Goal: Information Seeking & Learning: Check status

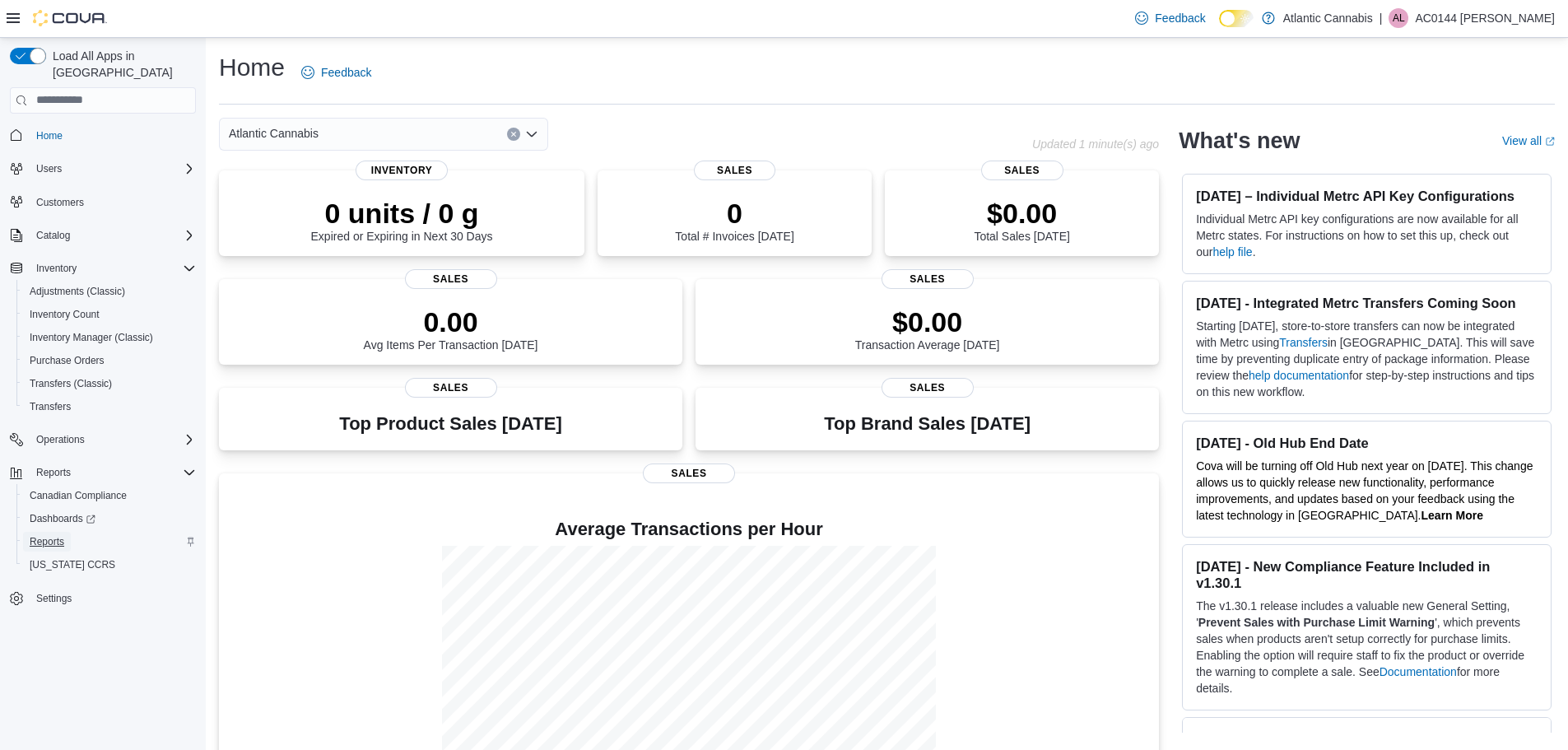
click at [53, 535] on span "Reports" at bounding box center [47, 541] width 35 height 13
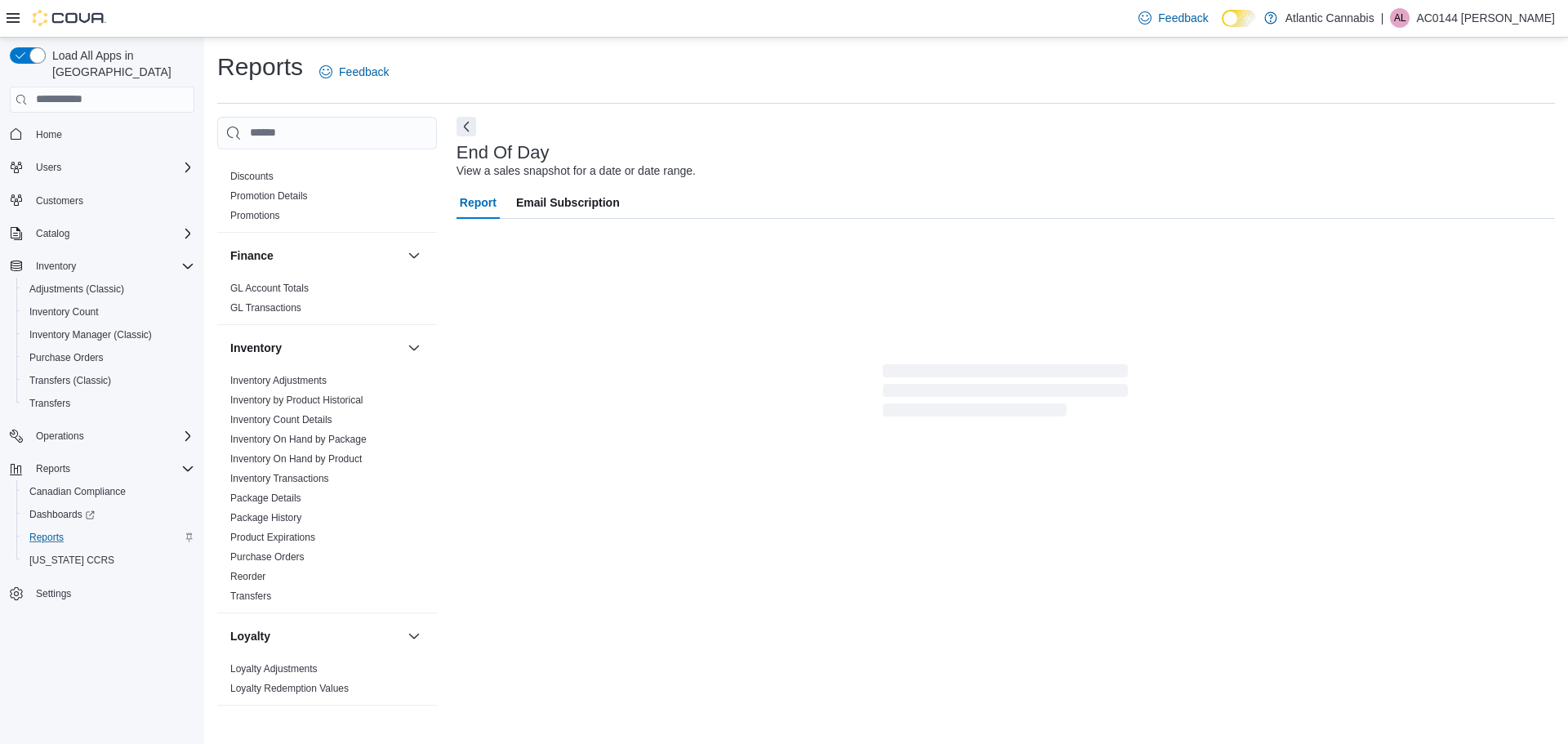
scroll to position [490, 0]
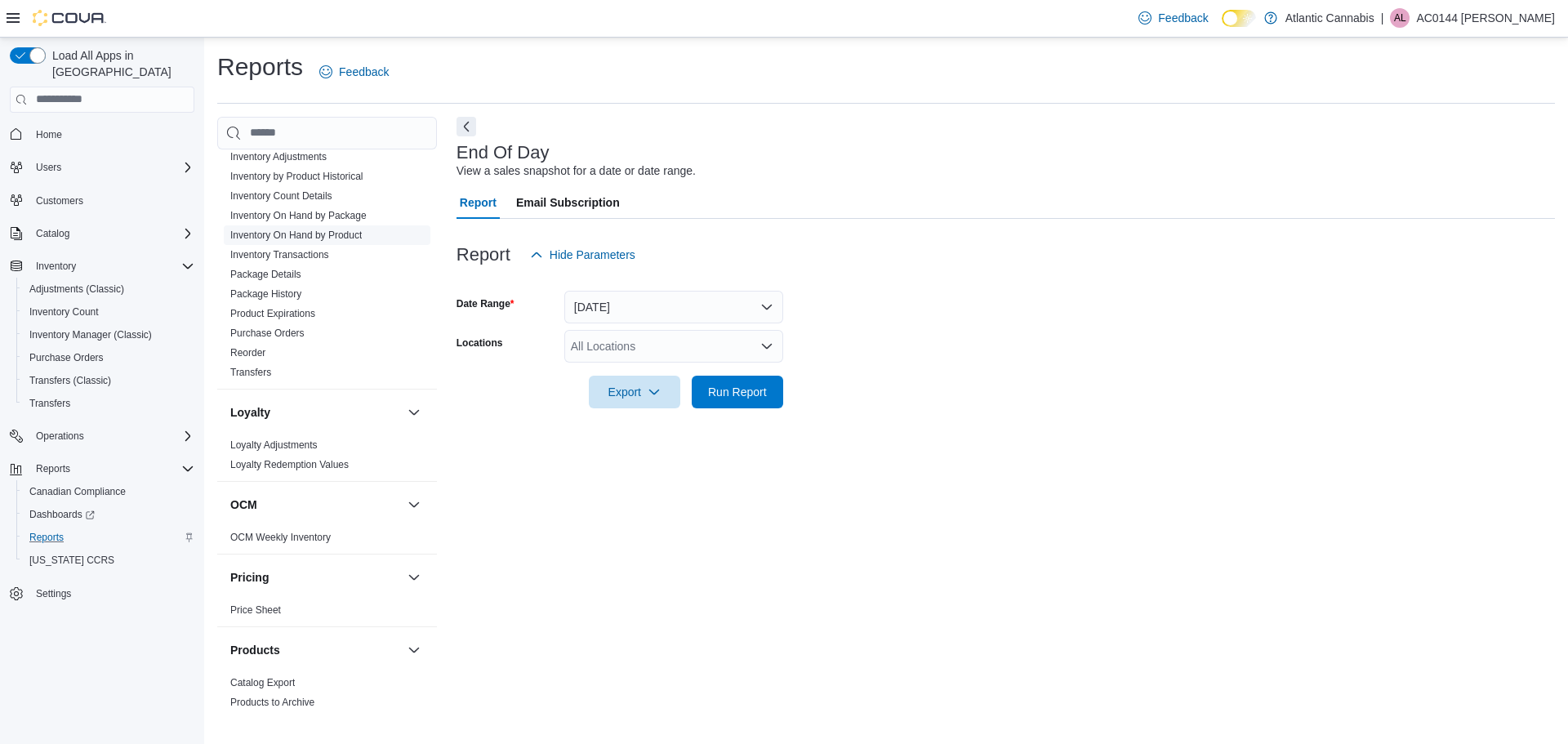
click at [305, 241] on span "Inventory On Hand by Product" at bounding box center [295, 234] width 131 height 13
click at [309, 236] on link "Inventory On Hand by Product" at bounding box center [295, 235] width 131 height 12
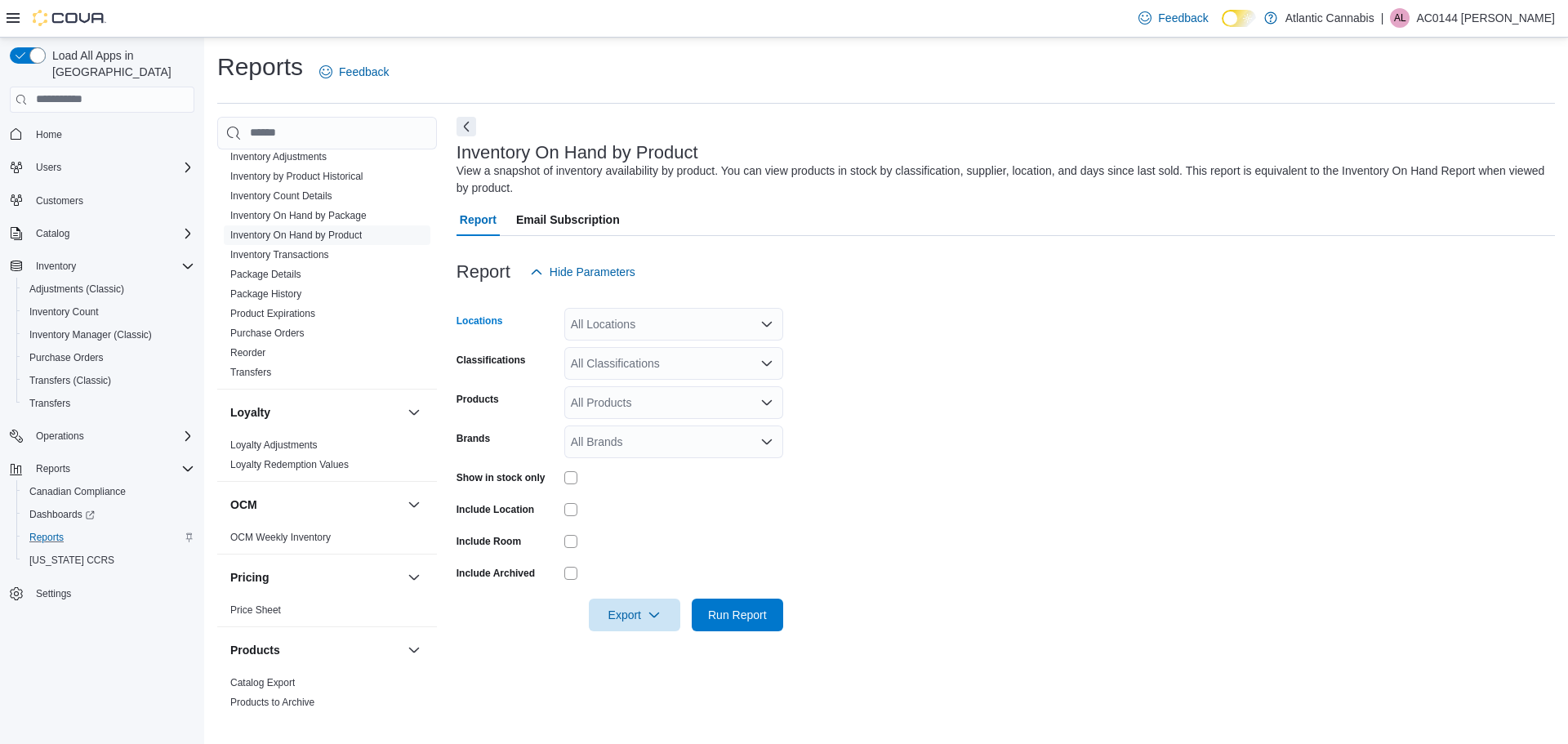
click at [658, 323] on div "All Locations" at bounding box center [674, 324] width 219 height 33
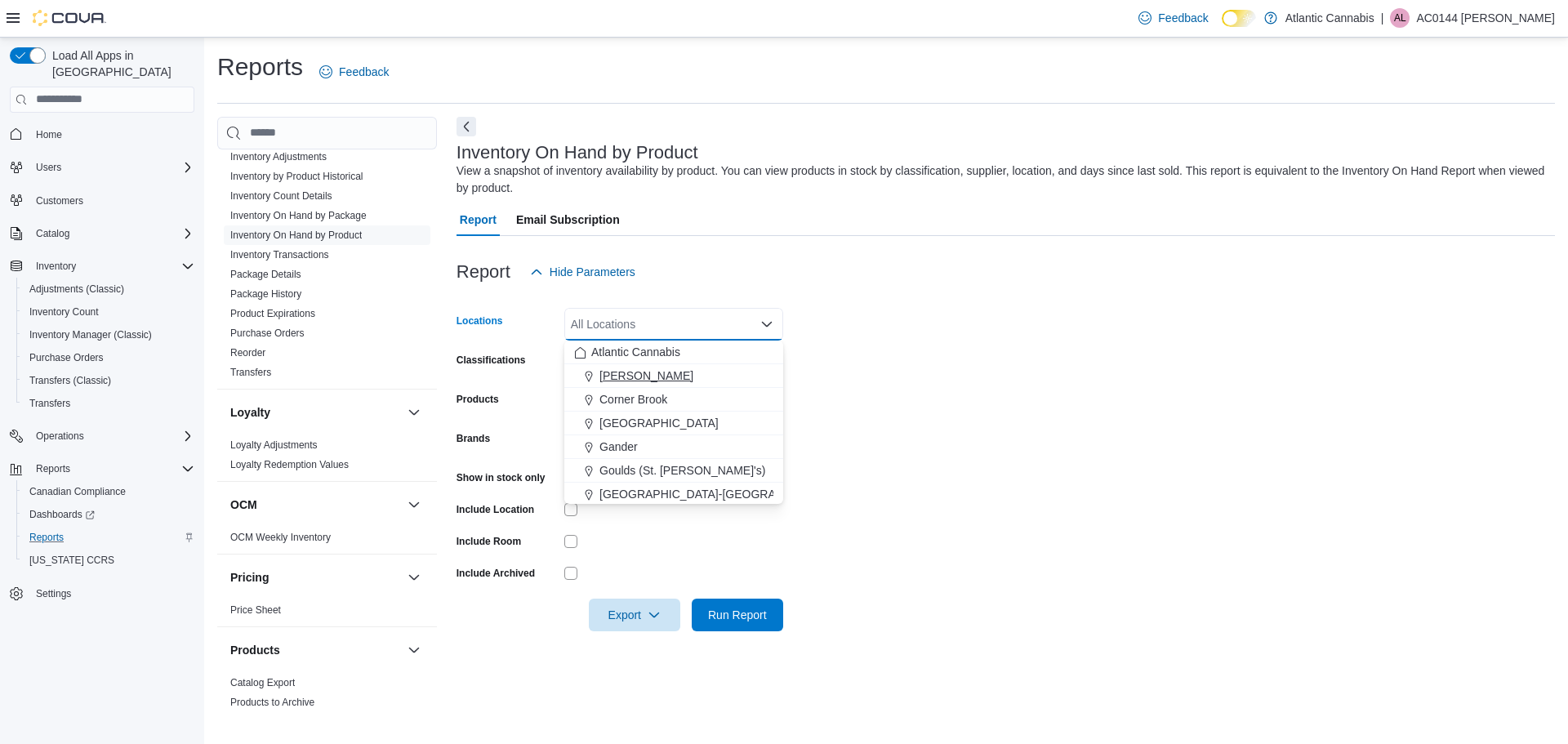
click at [642, 370] on span "[PERSON_NAME]" at bounding box center [646, 375] width 94 height 17
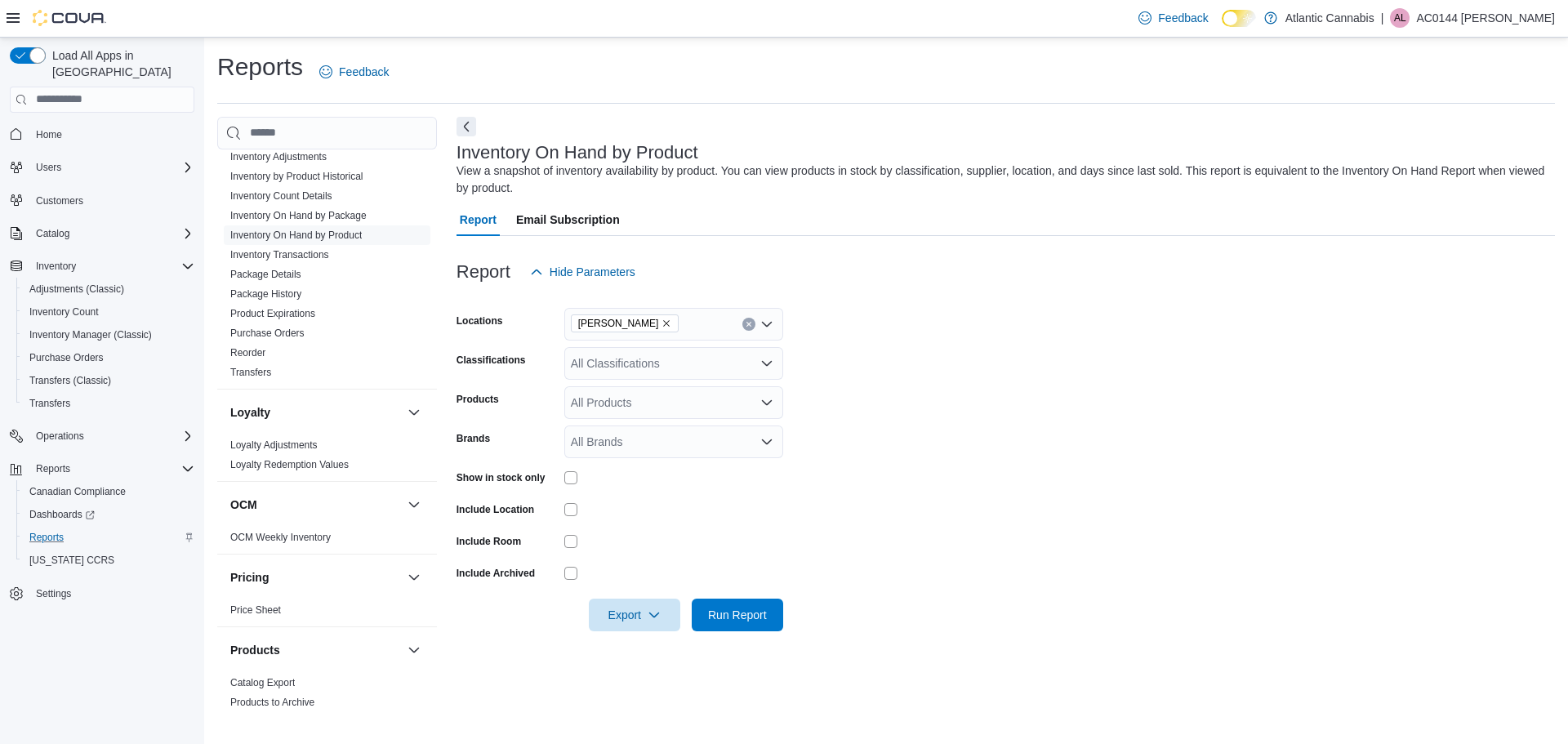
click at [897, 386] on form "Locations Bay [PERSON_NAME] Classifications All Classifications Products All Pr…" at bounding box center [1006, 459] width 1099 height 343
click at [662, 362] on div "All Classifications" at bounding box center [674, 363] width 219 height 33
click at [659, 473] on div "Beverage" at bounding box center [674, 477] width 200 height 17
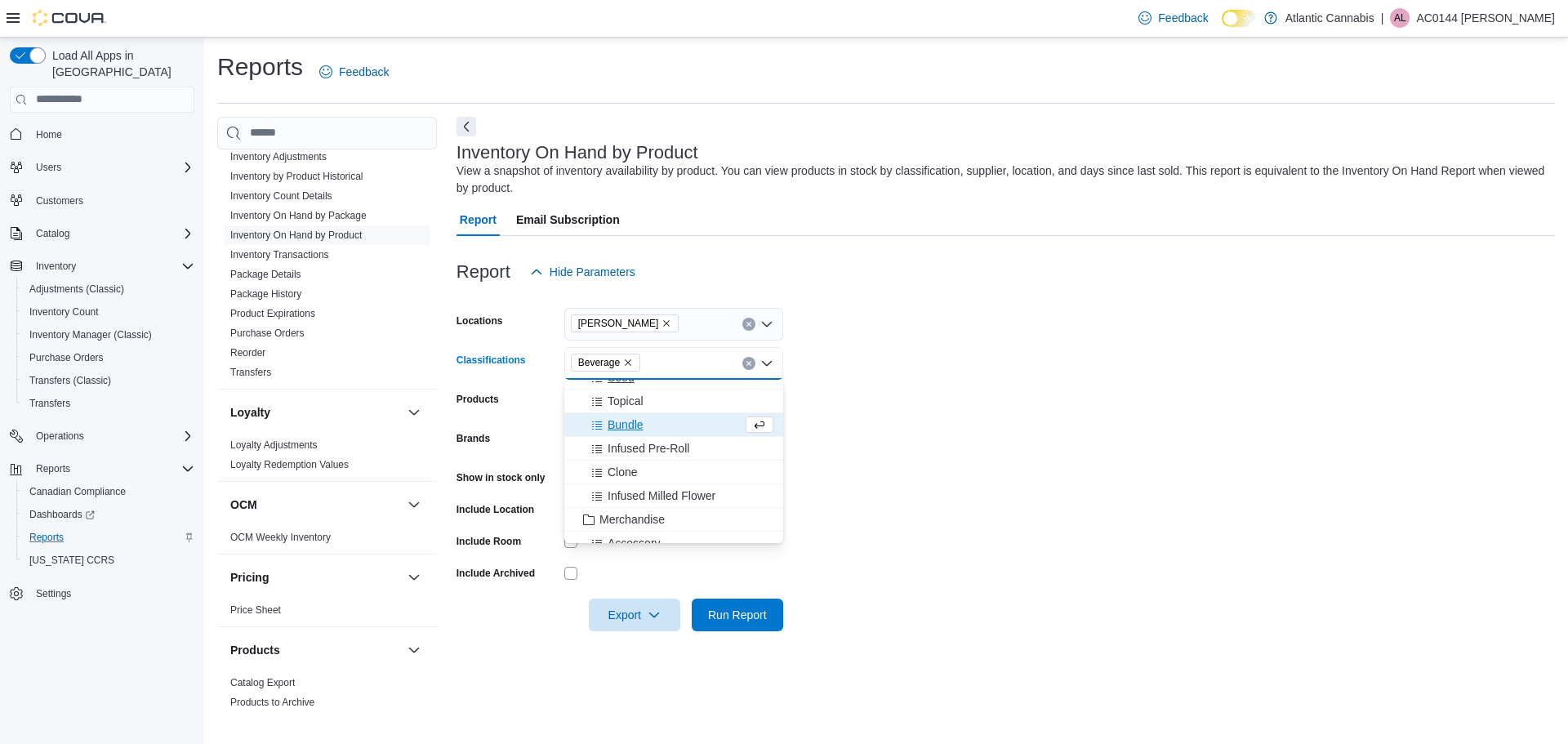
scroll to position [327, 0]
click at [665, 416] on span "Infused Pre-Roll" at bounding box center [648, 420] width 82 height 17
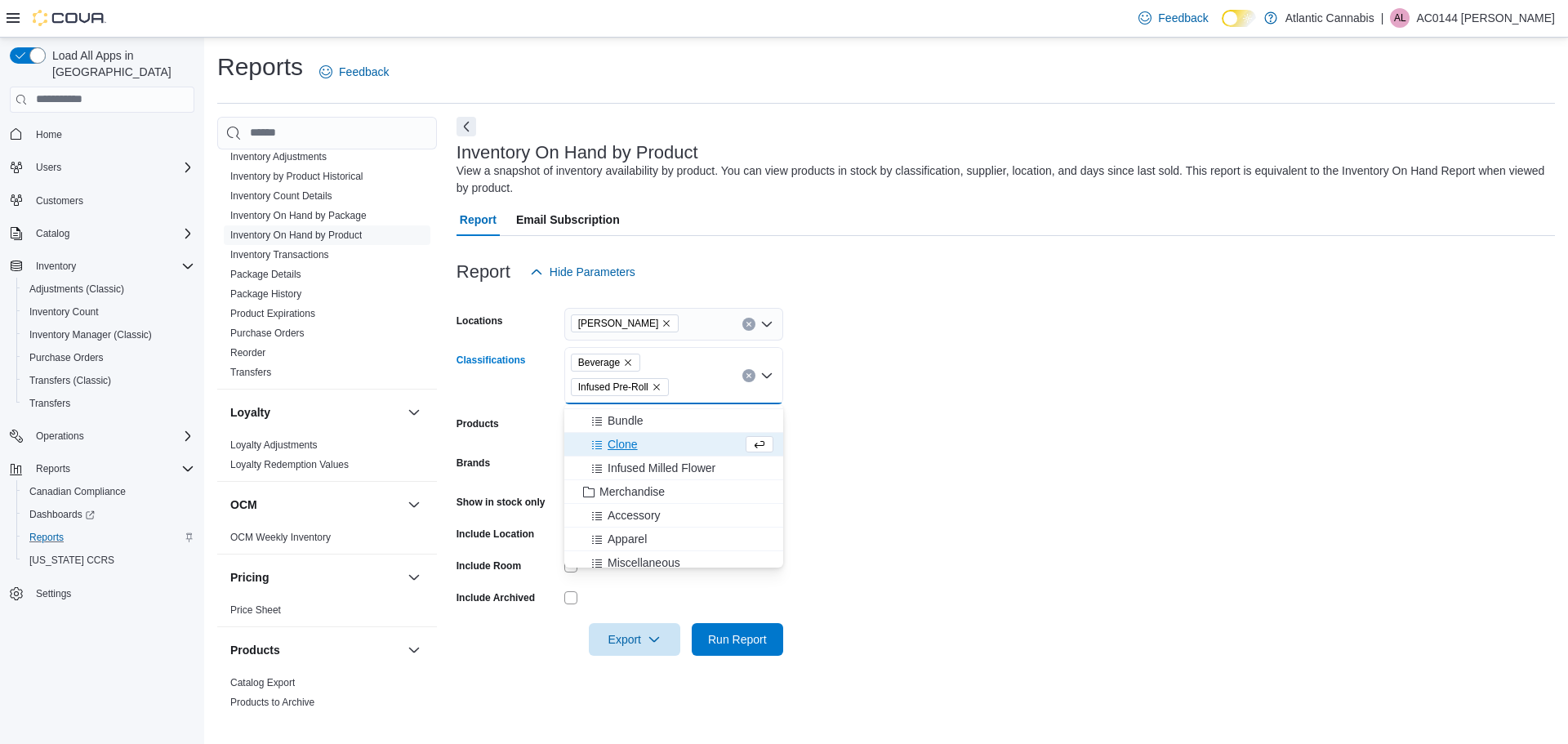
click at [978, 455] on form "Locations Bay [PERSON_NAME] Classifications Beverage Infused Pre-Roll Combo box…" at bounding box center [1006, 472] width 1099 height 368
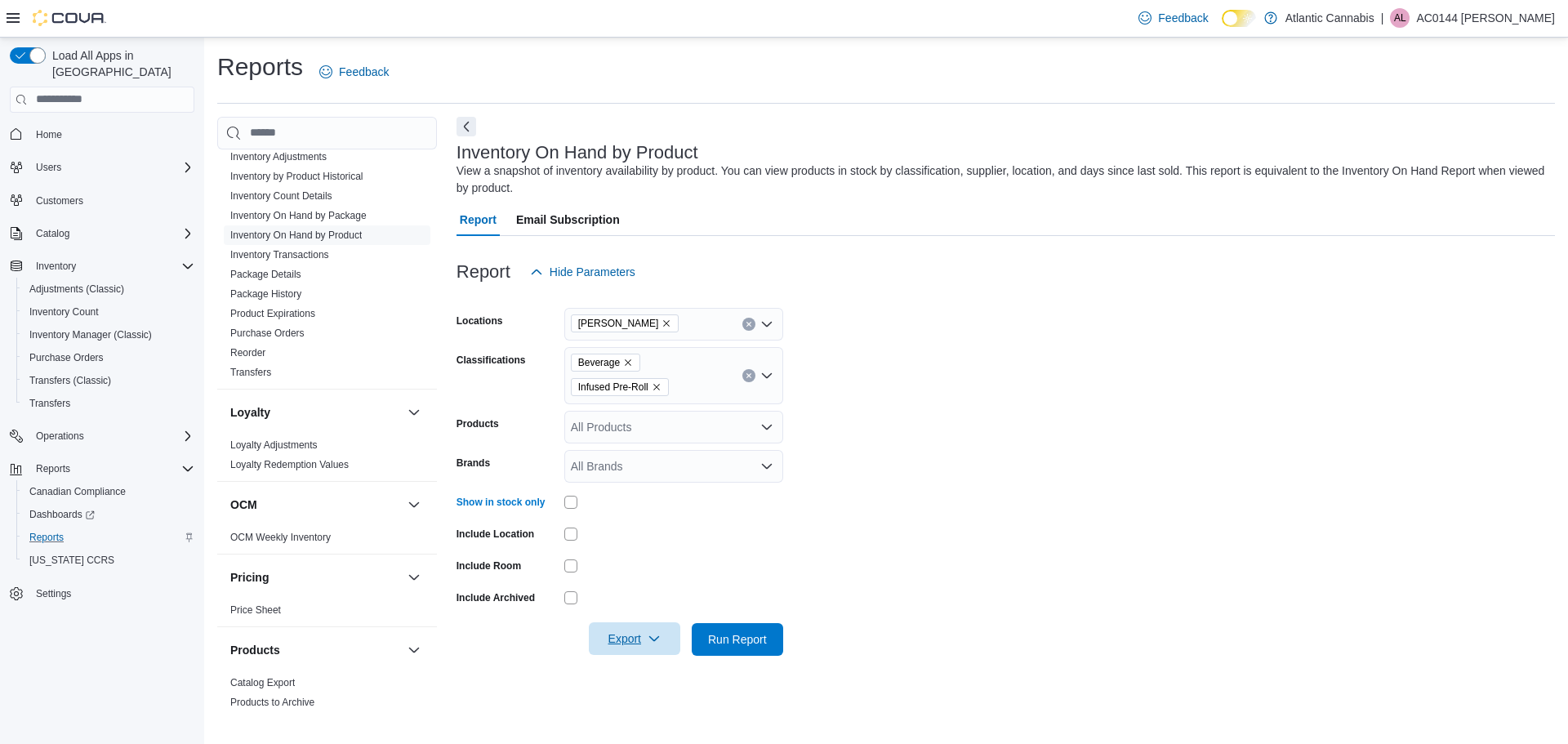
click at [648, 627] on span "Export" at bounding box center [634, 638] width 72 height 33
click at [647, 540] on span "Export to Excel" at bounding box center [637, 541] width 73 height 13
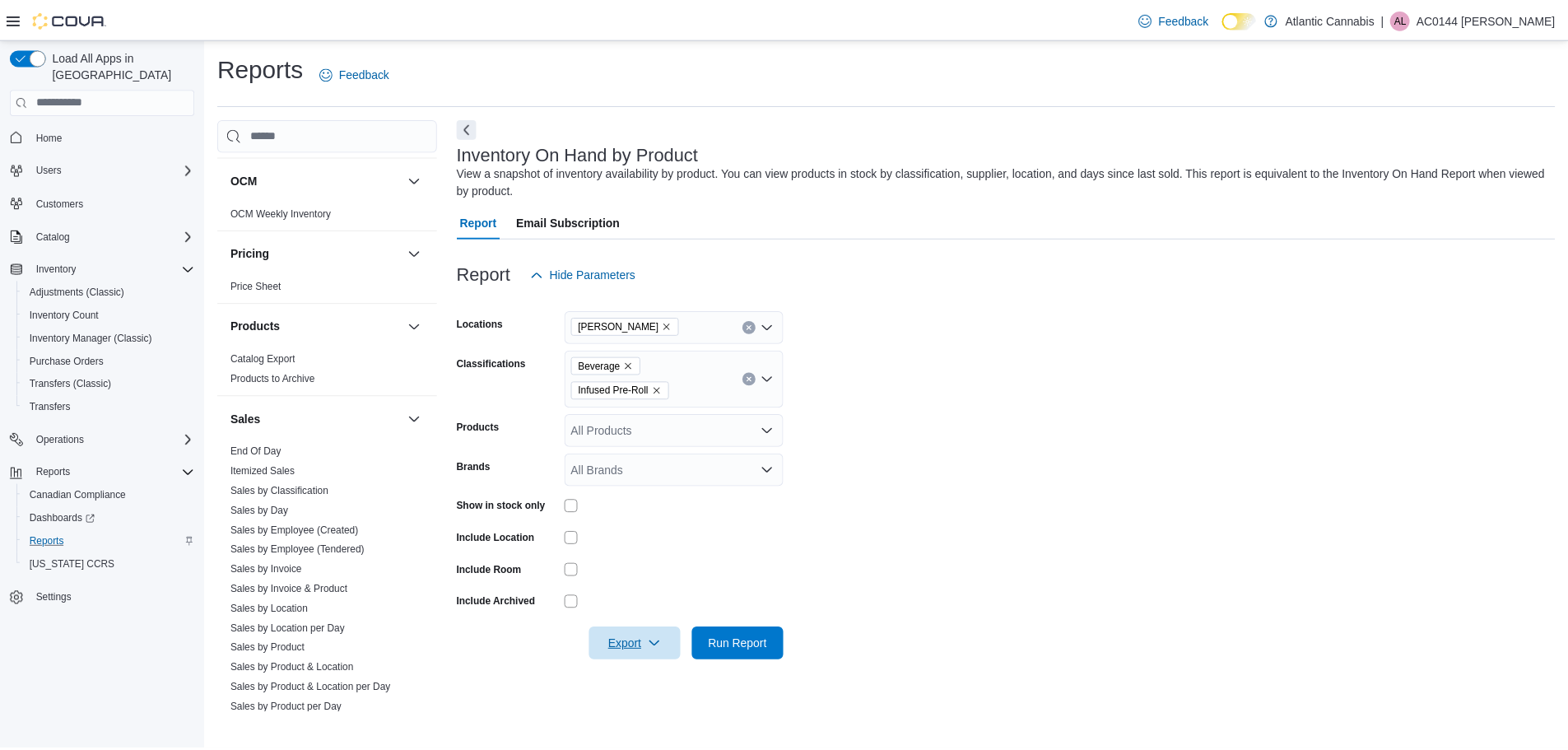
scroll to position [905, 0]
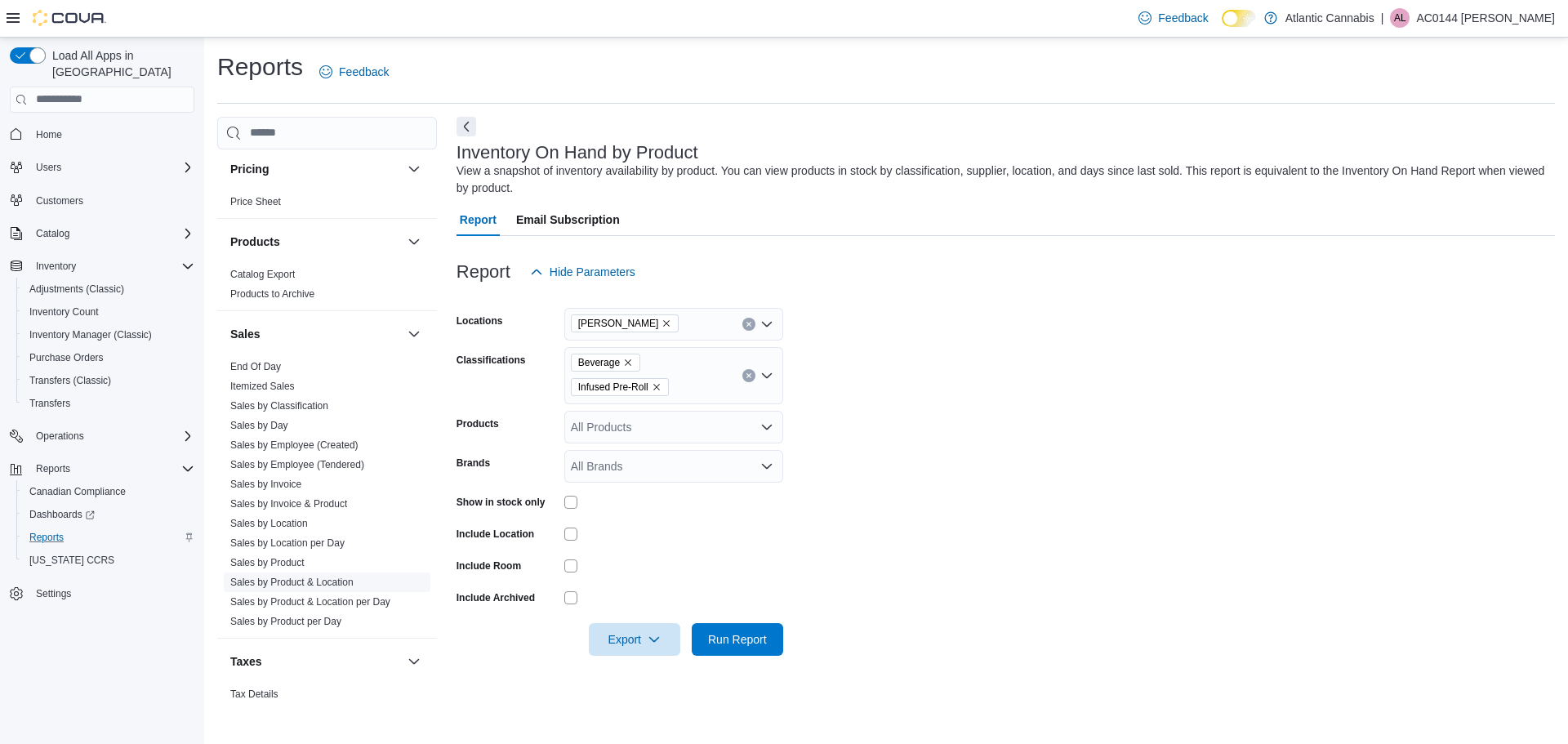
click at [320, 578] on link "Sales by Product & Location" at bounding box center [291, 583] width 124 height 12
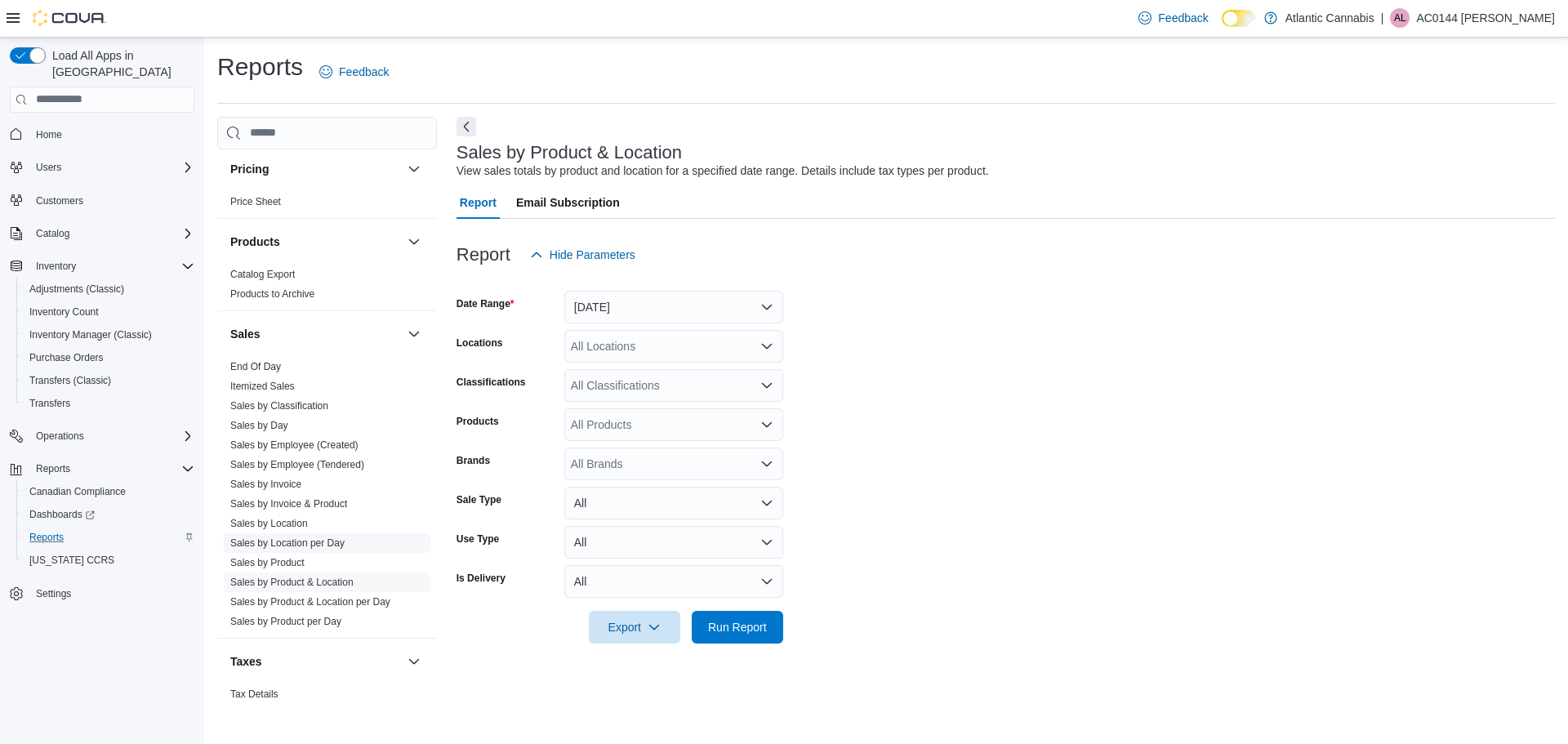
click at [312, 551] on span "Sales by Location per Day" at bounding box center [327, 543] width 206 height 20
click at [300, 521] on link "Sales by Location" at bounding box center [269, 524] width 78 height 12
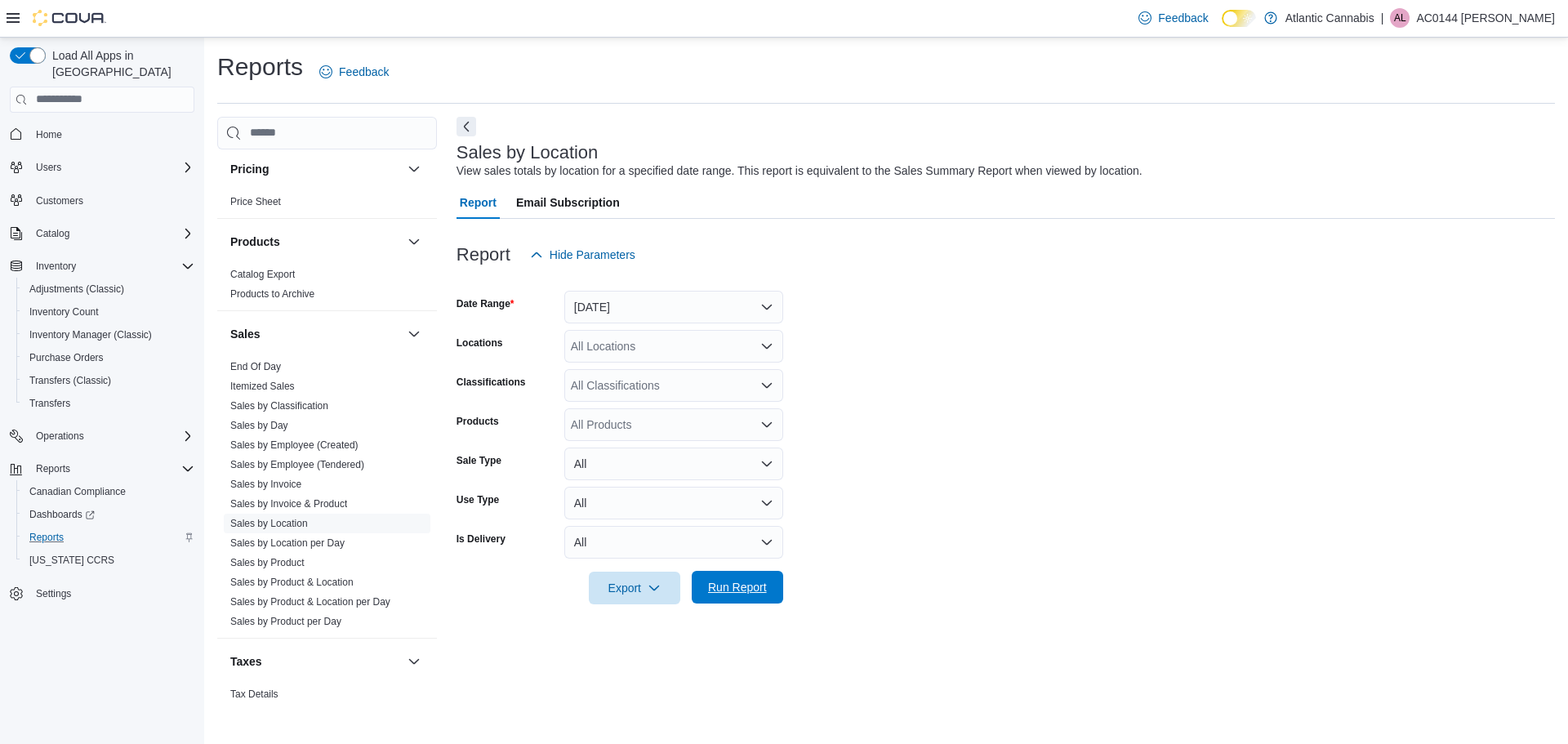
click at [743, 587] on span "Run Report" at bounding box center [738, 587] width 59 height 17
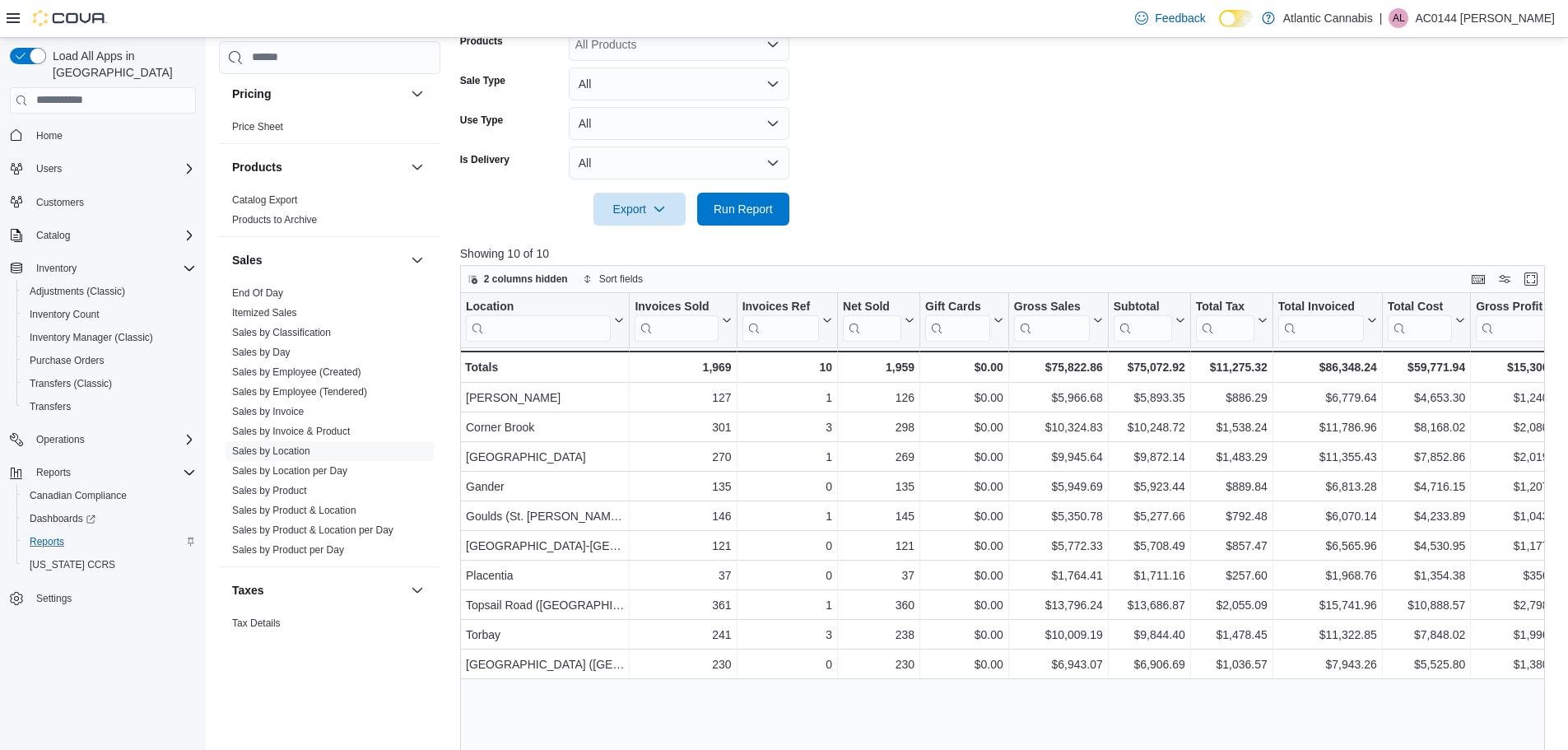
scroll to position [411, 0]
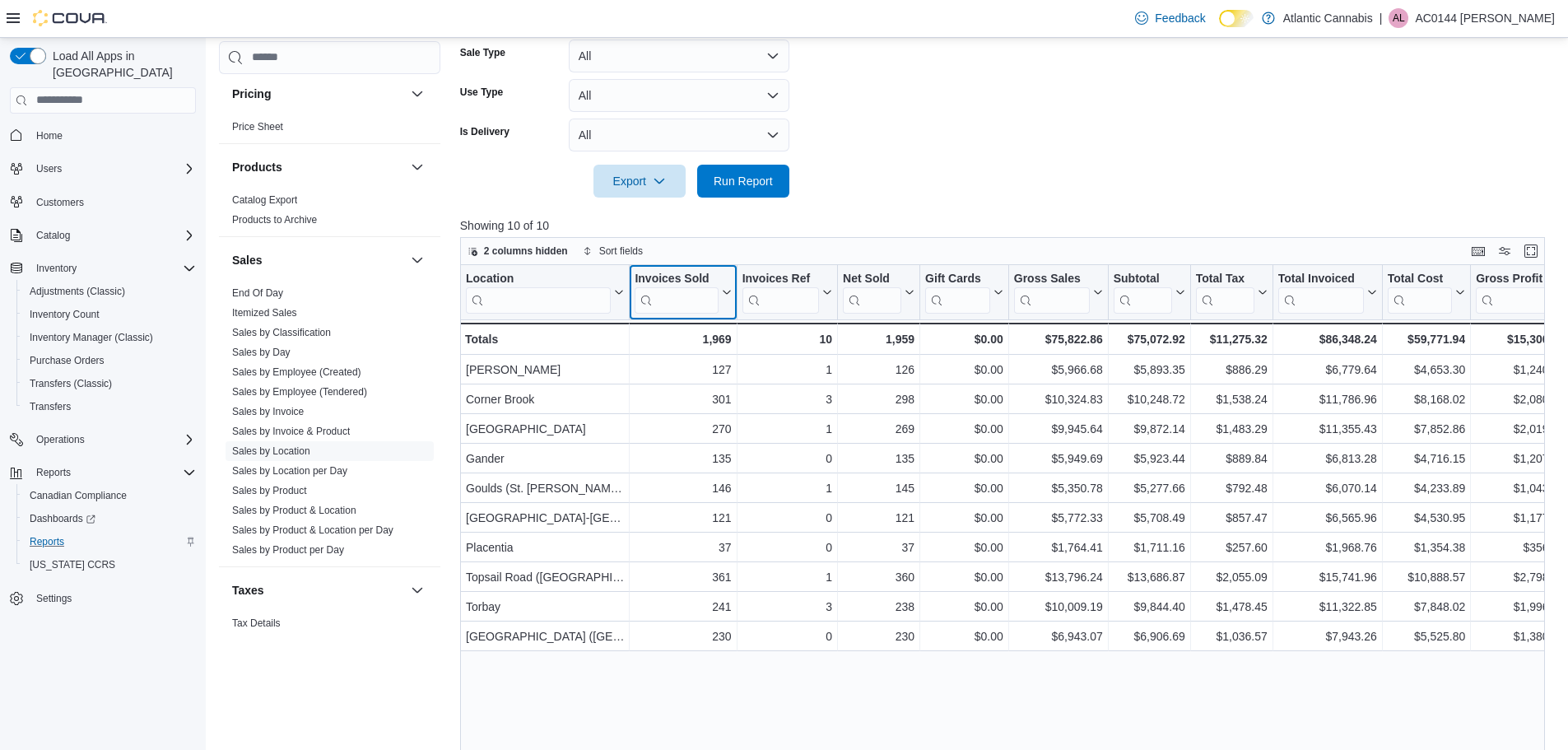
click at [726, 294] on icon at bounding box center [726, 292] width 7 height 4
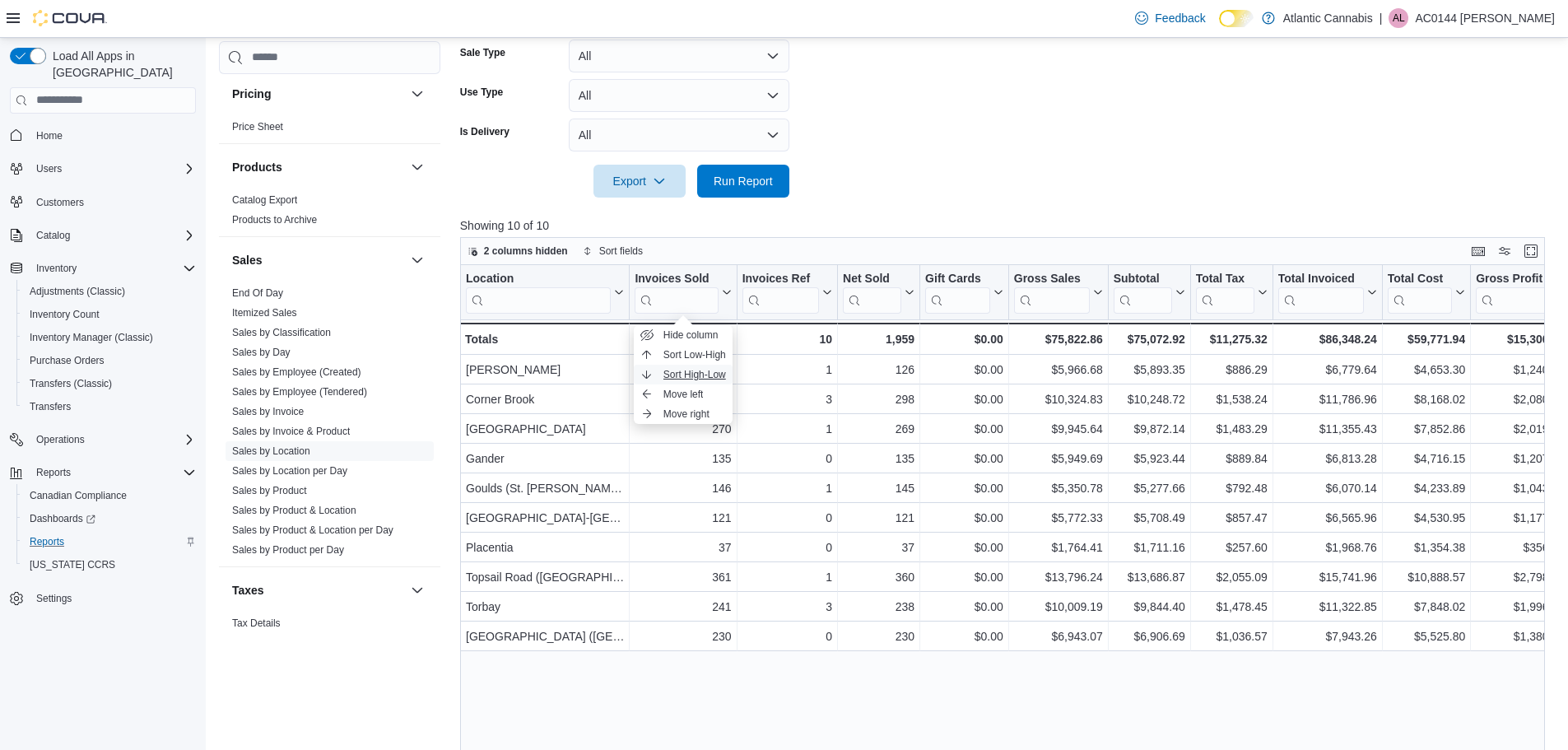
click at [717, 371] on span "Sort High-Low" at bounding box center [694, 375] width 63 height 13
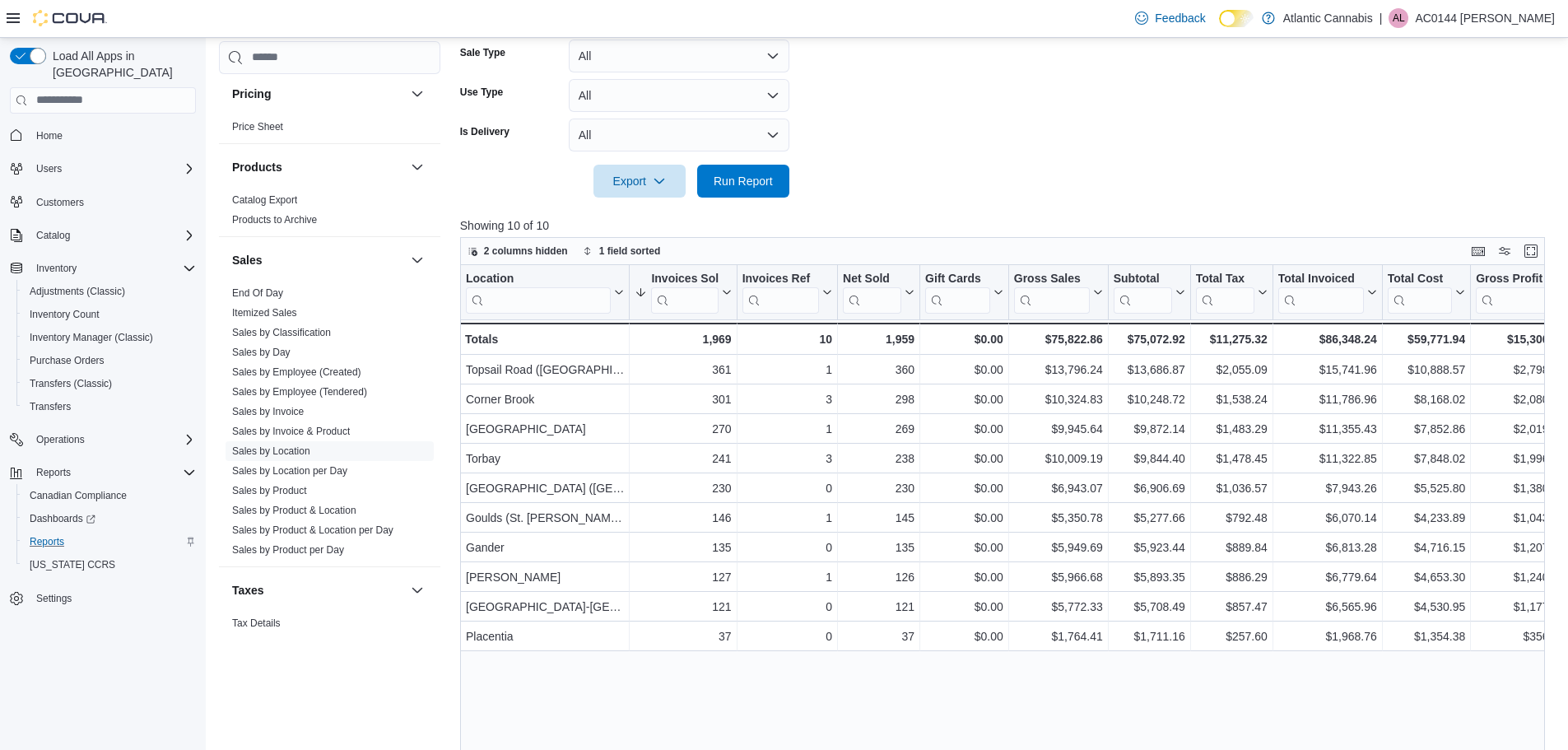
click at [842, 222] on p "Showing 10 of 10" at bounding box center [1008, 225] width 1096 height 17
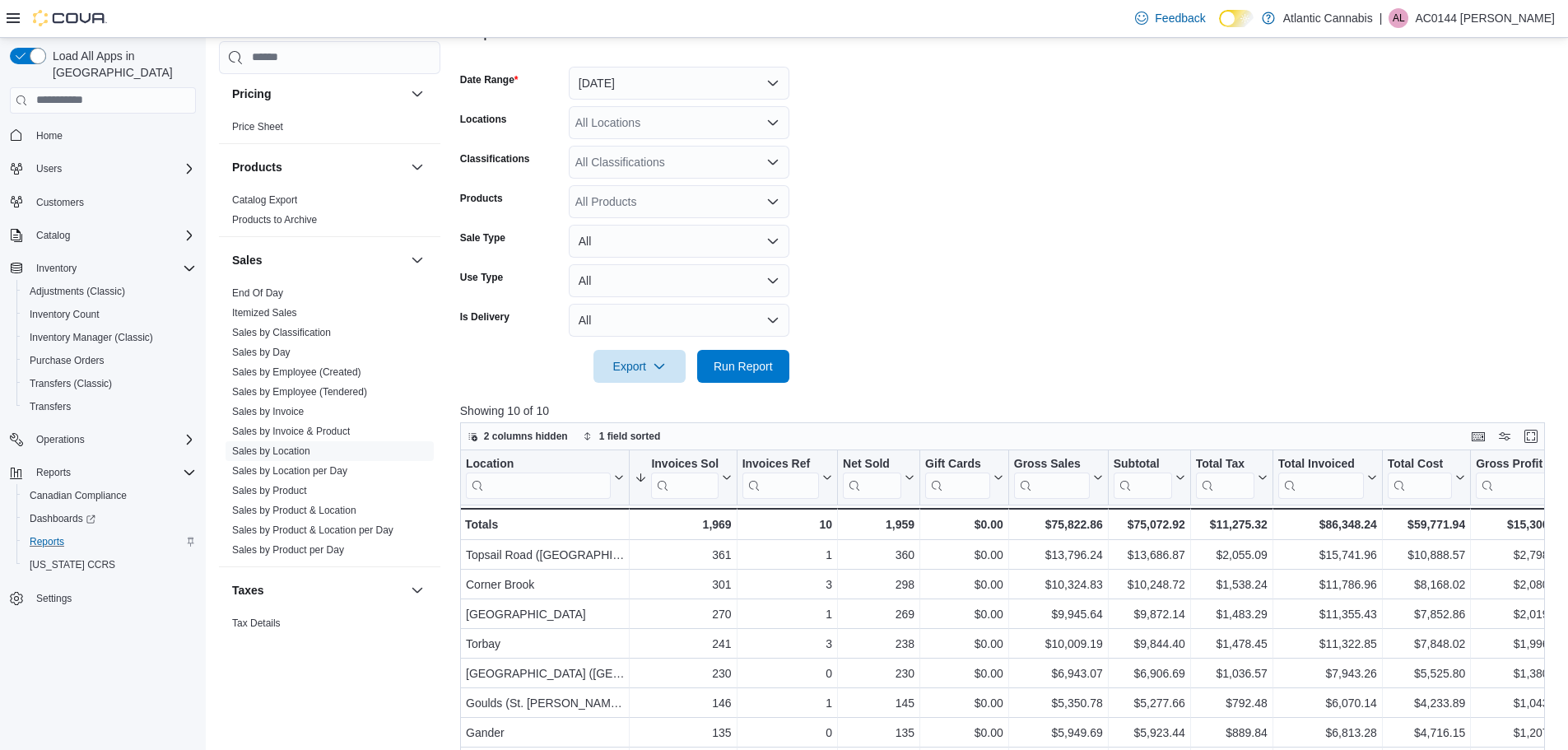
scroll to position [83, 0]
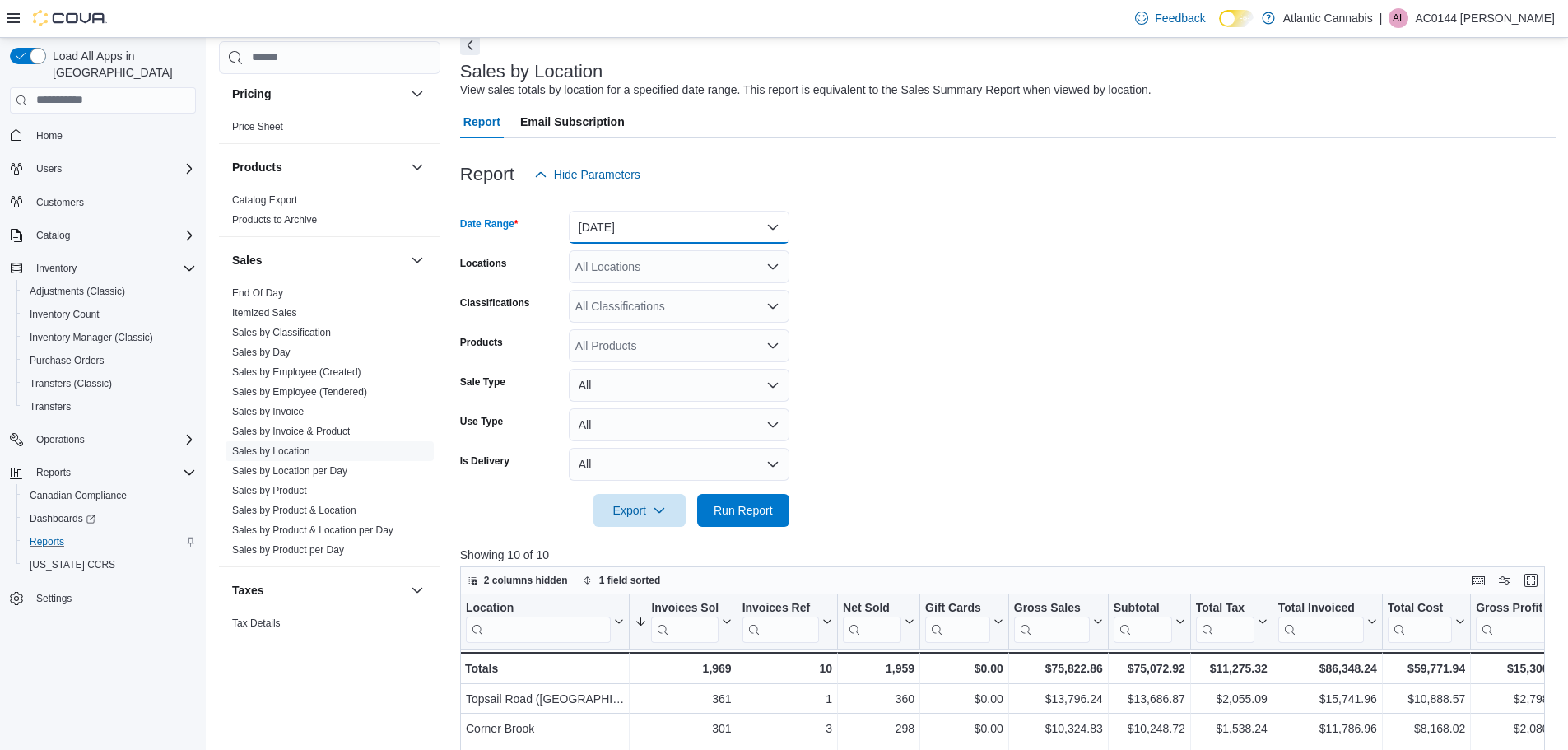
click at [713, 233] on button "[DATE]" at bounding box center [679, 227] width 221 height 33
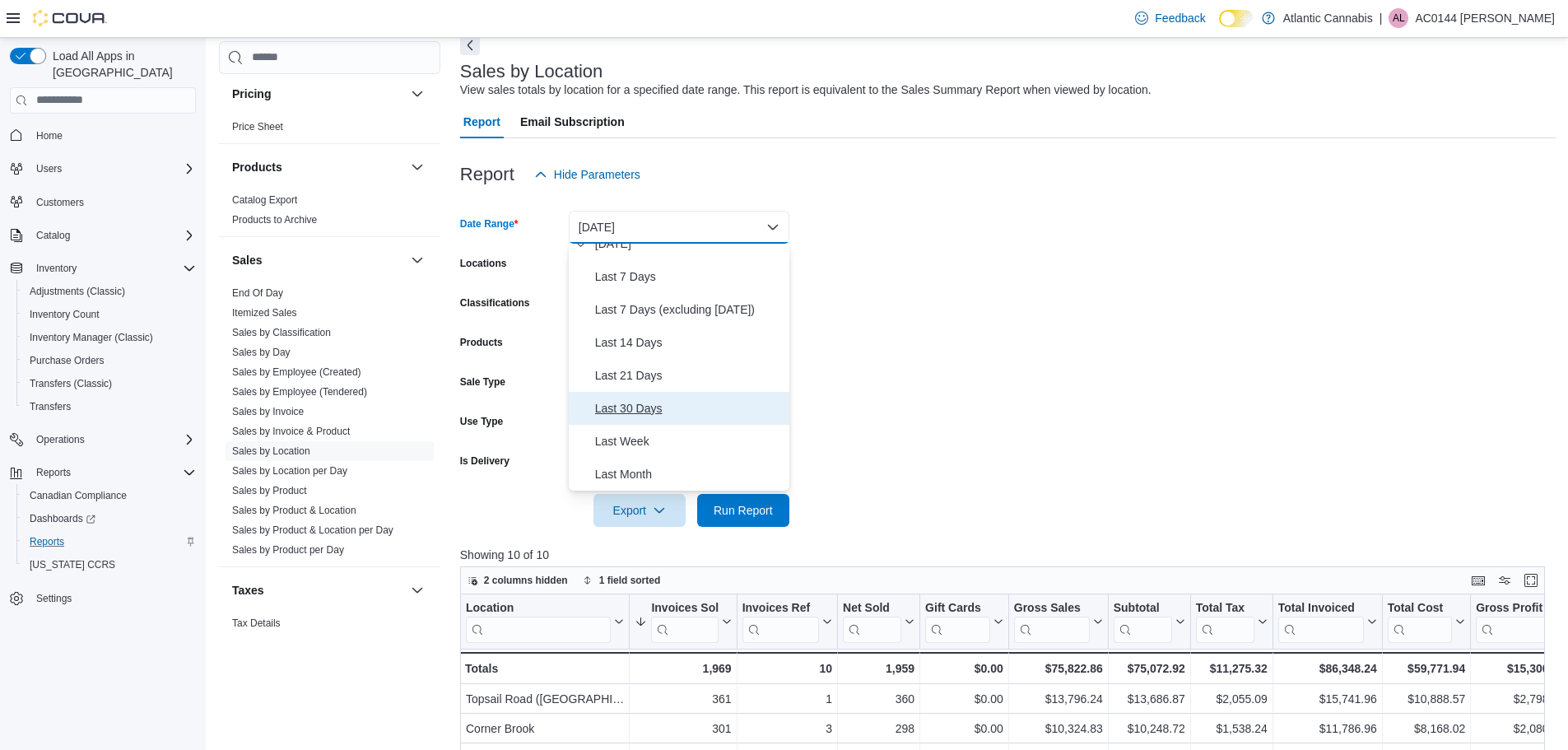
click at [644, 412] on span "Last 30 Days" at bounding box center [689, 408] width 187 height 20
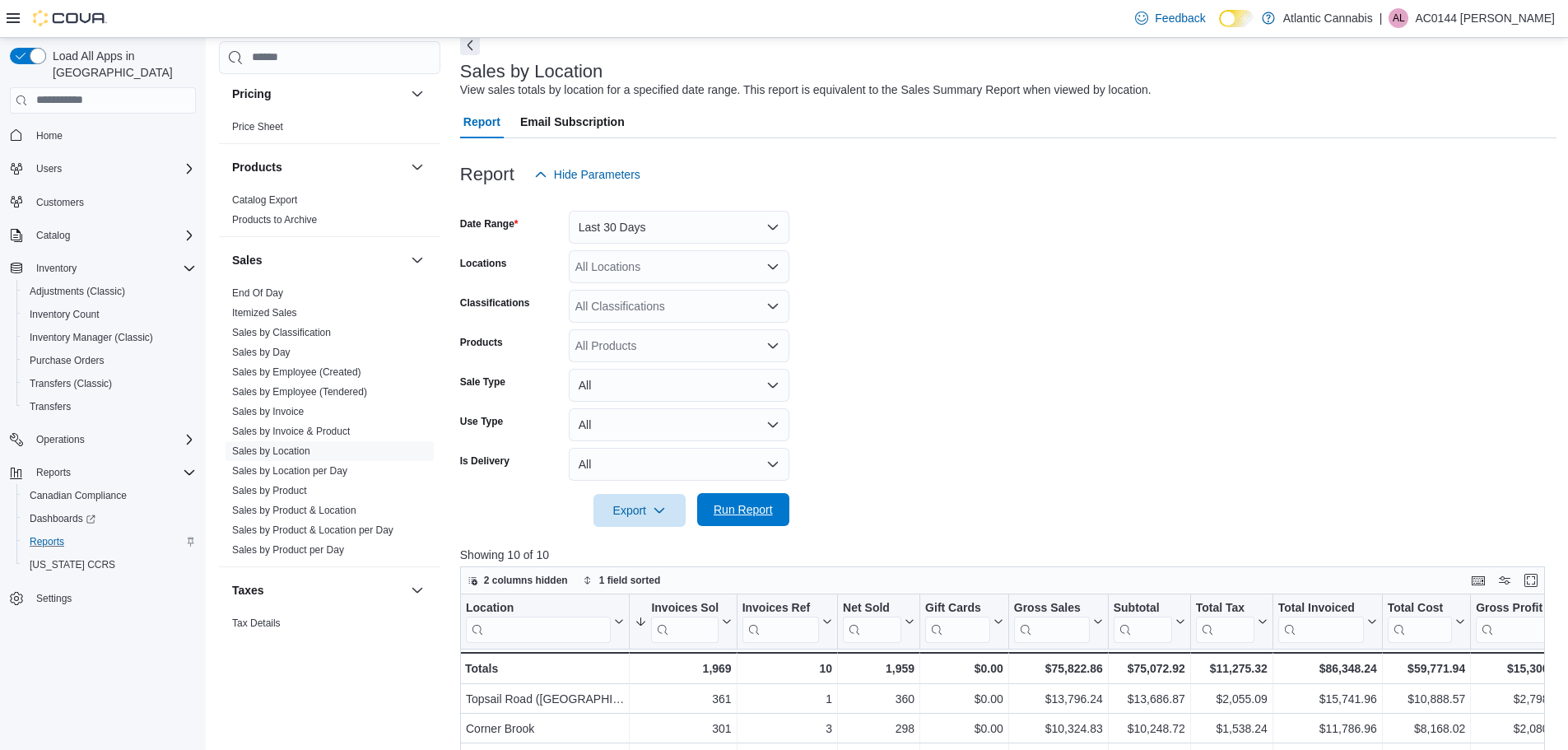
click at [752, 503] on span "Run Report" at bounding box center [744, 509] width 60 height 17
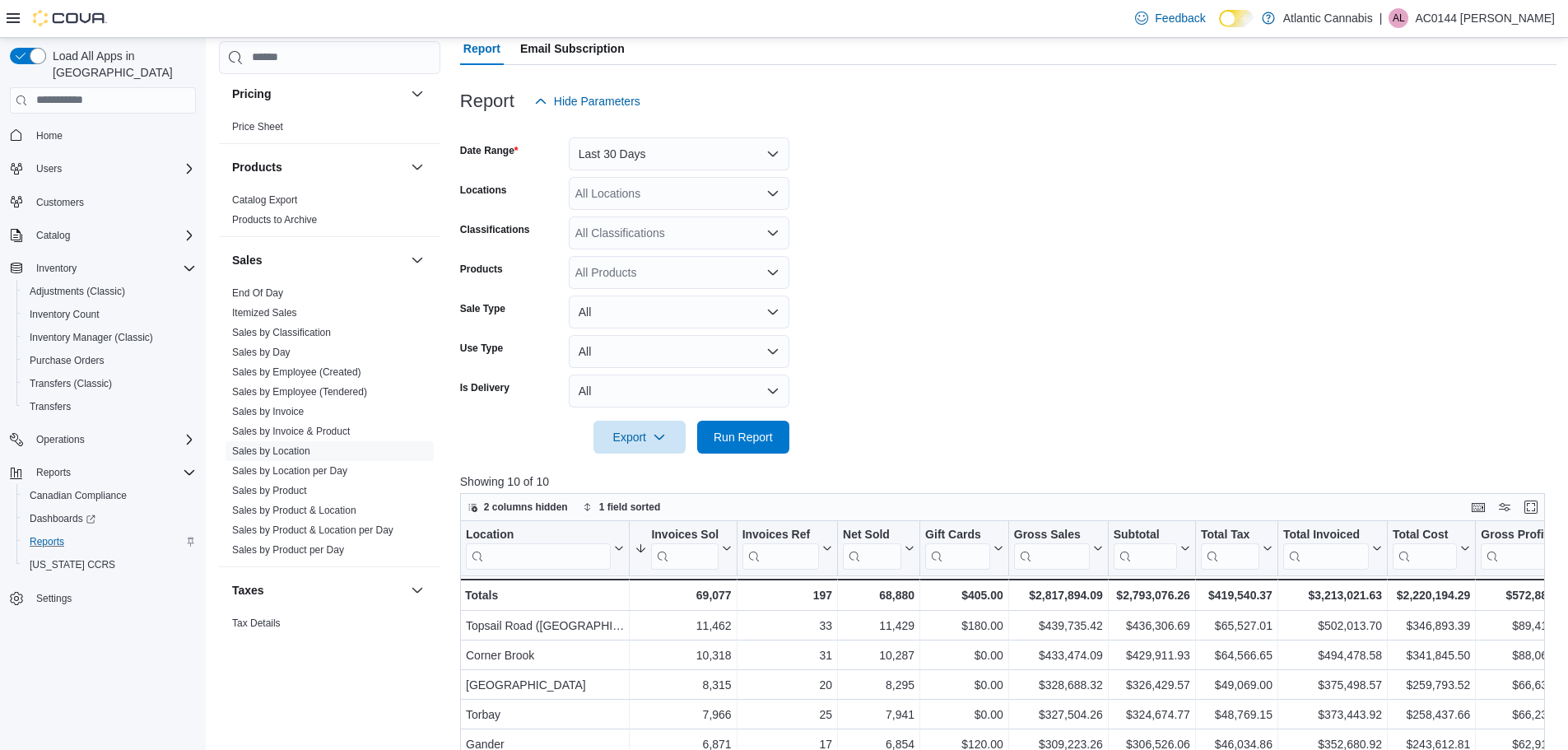
scroll to position [83, 0]
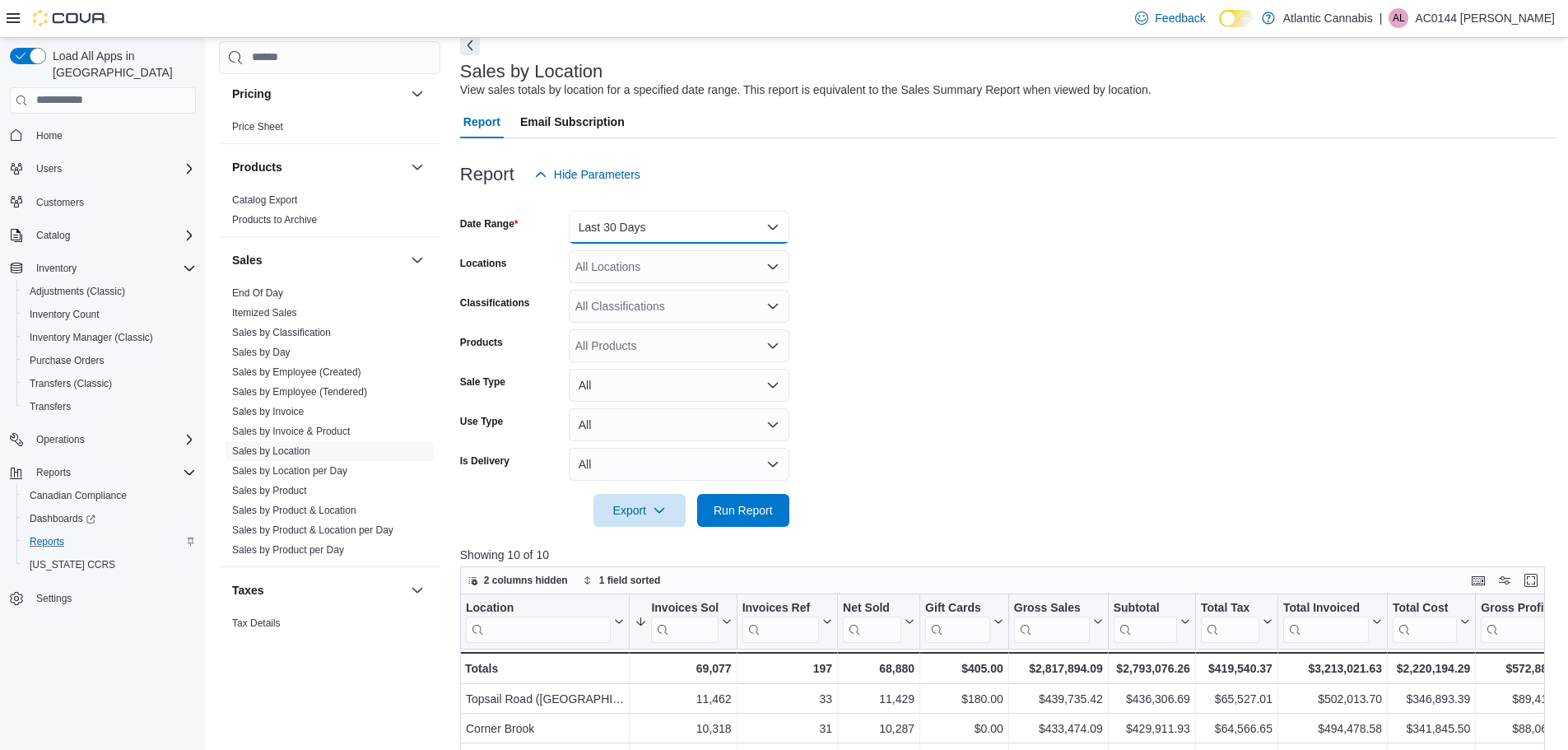
click at [777, 229] on button "Last 30 Days" at bounding box center [679, 227] width 221 height 33
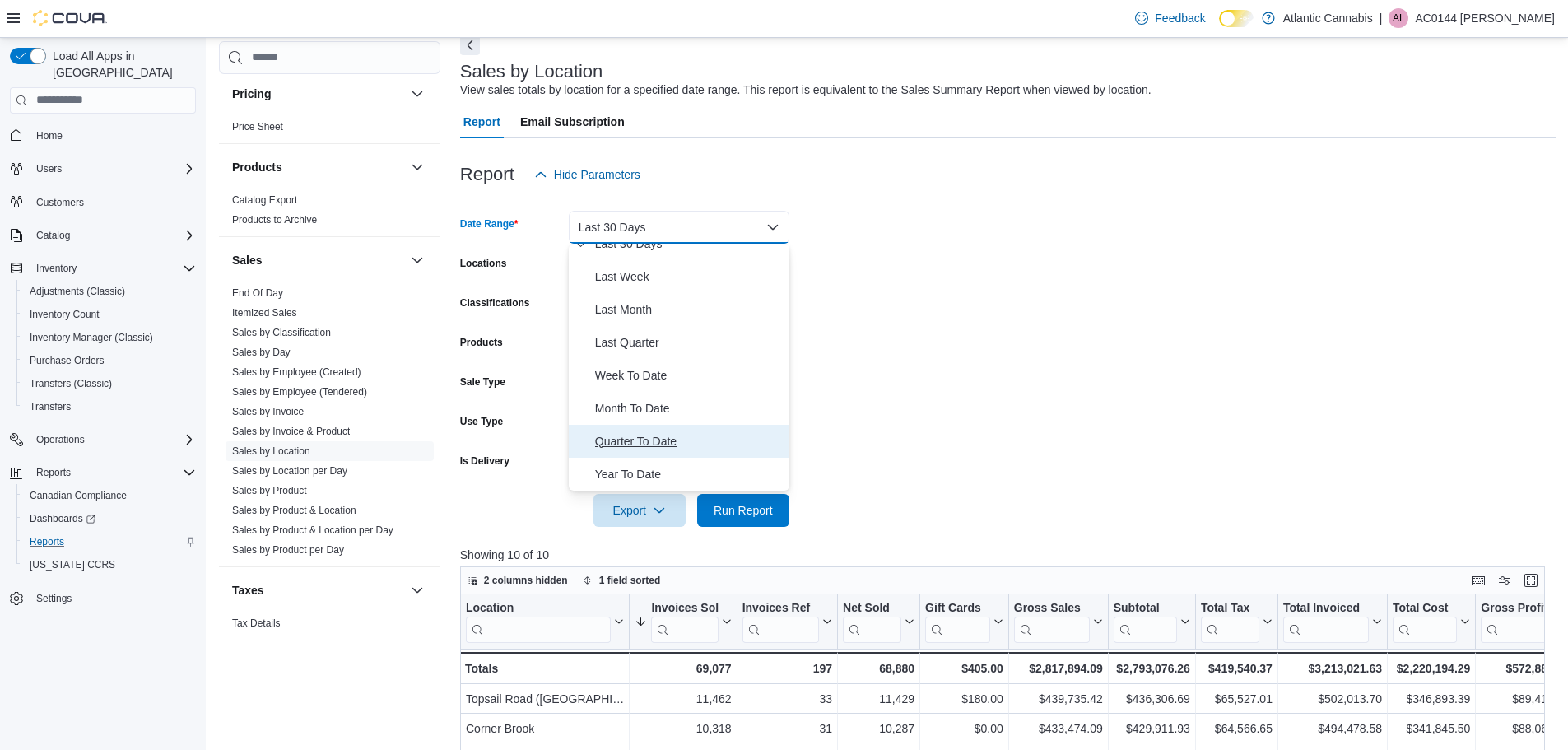
click at [665, 440] on span "Quarter To Date" at bounding box center [689, 441] width 187 height 20
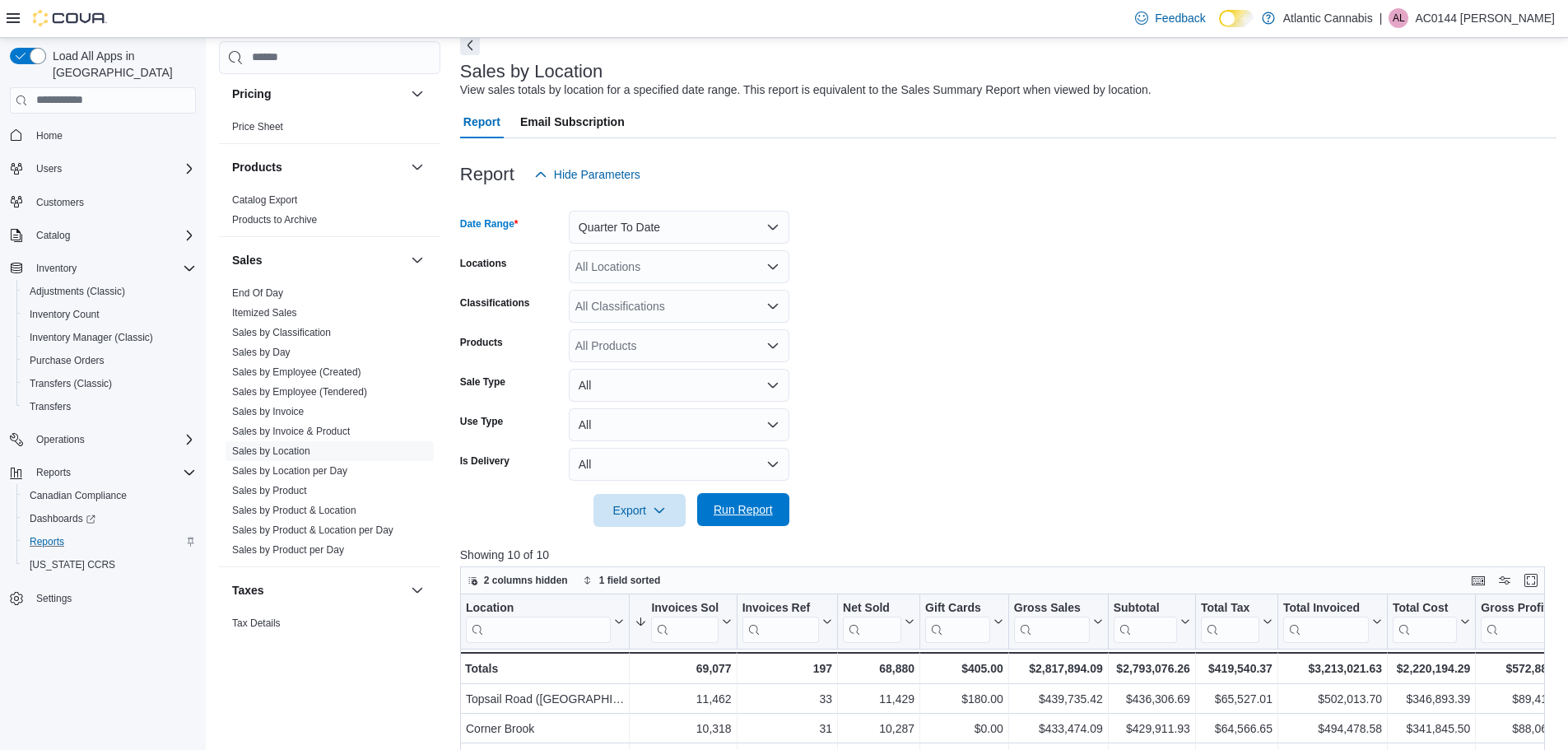
click at [742, 517] on span "Run Report" at bounding box center [744, 509] width 60 height 17
